Goal: Task Accomplishment & Management: Manage account settings

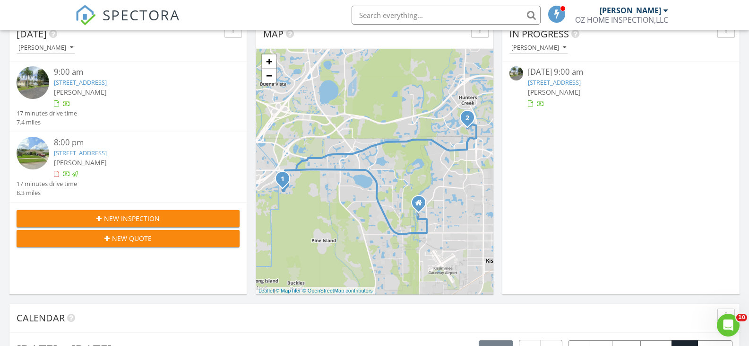
scroll to position [95, 0]
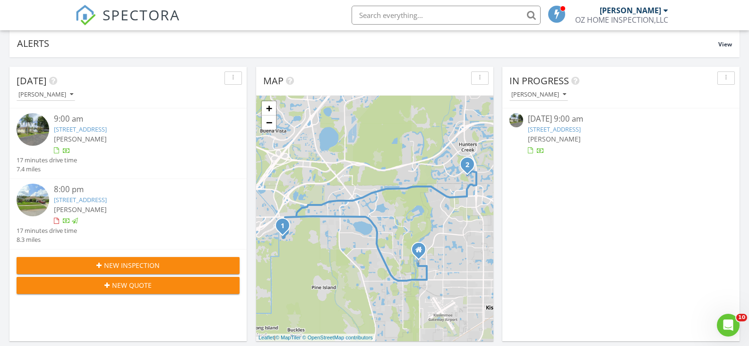
click at [107, 130] on link "2650 Holiday Trail, Kissimmee, FL 34746" at bounding box center [80, 129] width 53 height 9
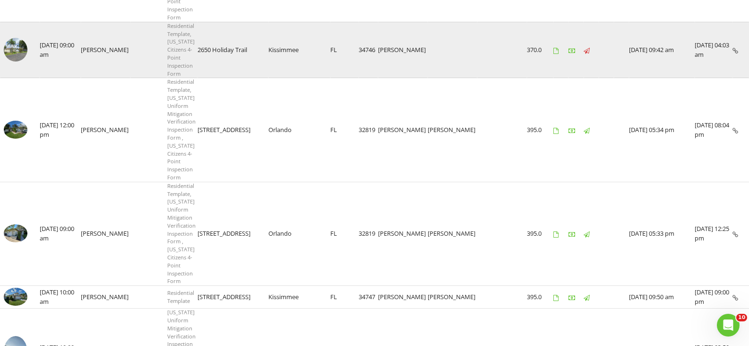
scroll to position [284, 0]
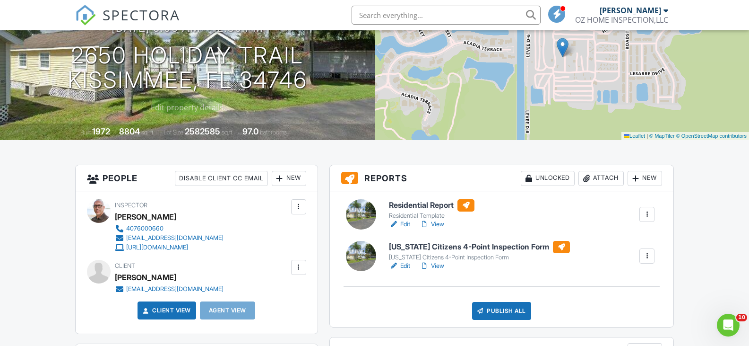
drag, startPoint x: 62, startPoint y: 47, endPoint x: 315, endPoint y: 81, distance: 254.8
click at [315, 81] on div "[DATE] 9:00 am - 12:30 pm 2650 Holiday Trail [GEOGRAPHIC_DATA], FL 34746" at bounding box center [187, 56] width 375 height 71
copy h1 "[STREET_ADDRESS]"
click at [425, 204] on h6 "Residential Report" at bounding box center [432, 205] width 86 height 12
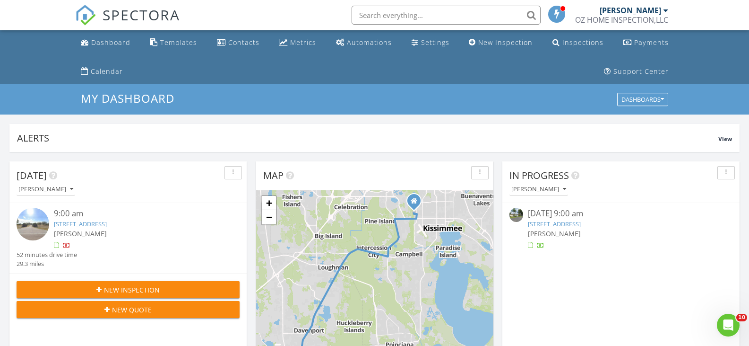
click at [553, 225] on link "2650 Holiday Trail, Kissimmee, FL 34746" at bounding box center [554, 223] width 53 height 9
